Goal: Task Accomplishment & Management: Manage account settings

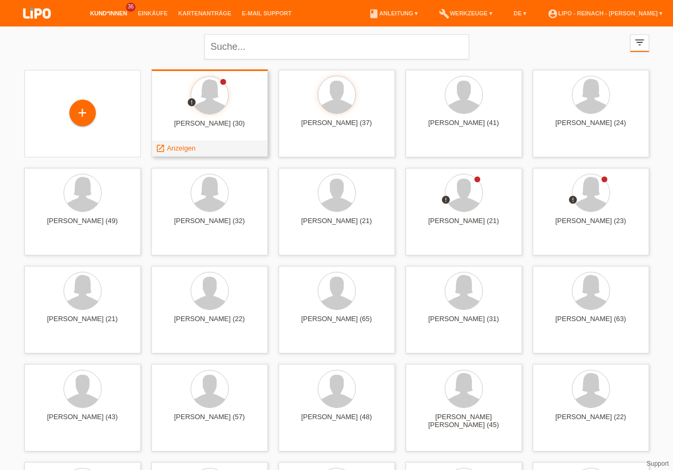
click at [179, 147] on span "Anzeigen" at bounding box center [181, 148] width 29 height 8
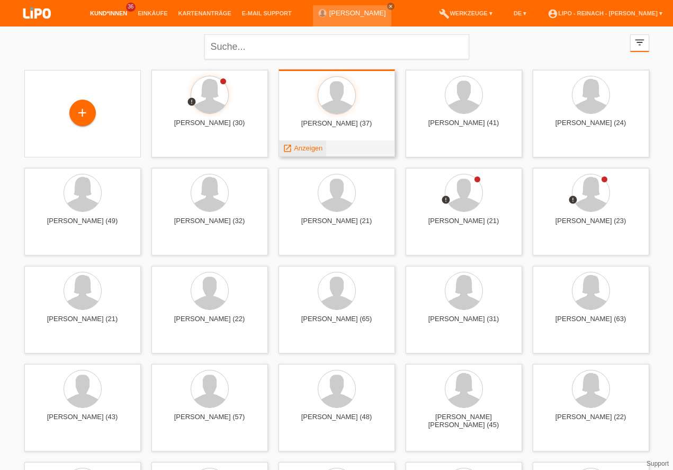
click at [313, 146] on span "Anzeigen" at bounding box center [308, 148] width 29 height 8
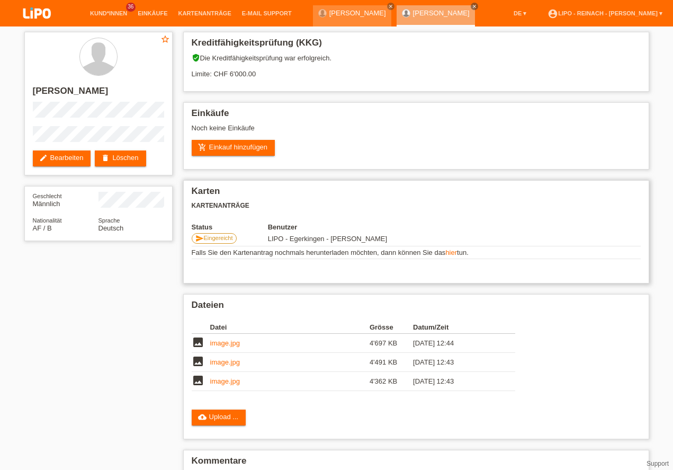
click at [570, 267] on div "Karten Kartenanträge Status Benutzer send Eingereicht LIPO - Egerkingen - Jenan…" at bounding box center [416, 231] width 466 height 103
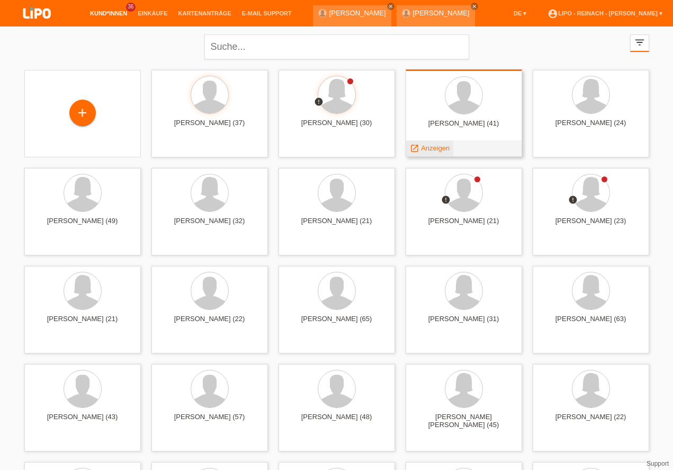
click at [434, 147] on span "Anzeigen" at bounding box center [435, 148] width 29 height 8
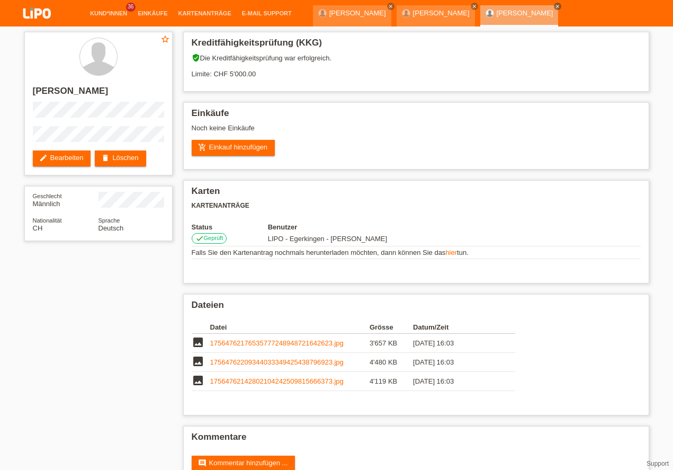
click at [593, 37] on link "account_circle LIPO - Reinach - [PERSON_NAME] ▾" at bounding box center [605, 40] width 126 height 6
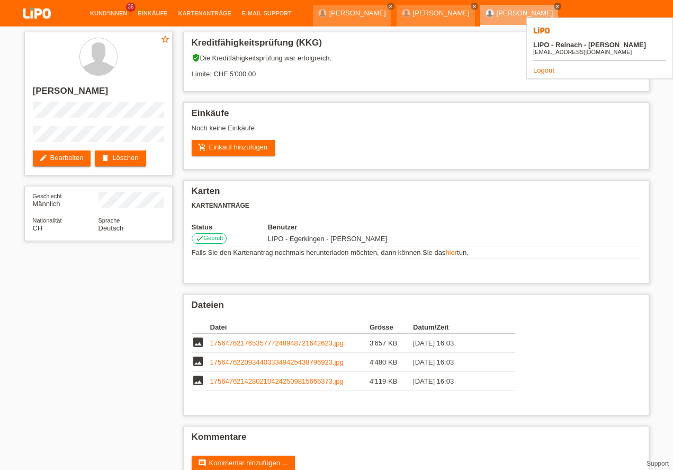
click at [542, 66] on link "Logout" at bounding box center [543, 70] width 21 height 8
